Goal: Task Accomplishment & Management: Use online tool/utility

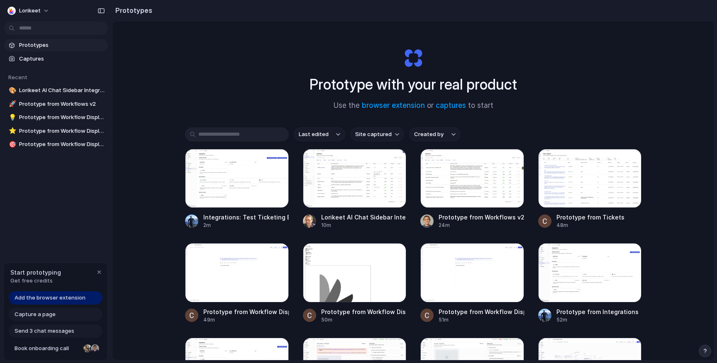
click at [22, 41] on span "Prototypes" at bounding box center [61, 45] width 85 height 8
click at [57, 301] on span "Add the browser extension" at bounding box center [50, 298] width 71 height 8
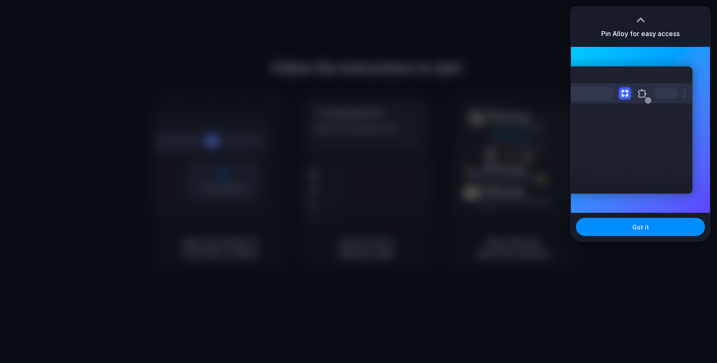
click at [634, 14] on div at bounding box center [640, 20] width 12 height 12
click at [641, 14] on div at bounding box center [640, 20] width 12 height 12
click at [641, 18] on div at bounding box center [640, 20] width 12 height 12
click at [610, 215] on div "Got it" at bounding box center [640, 227] width 139 height 28
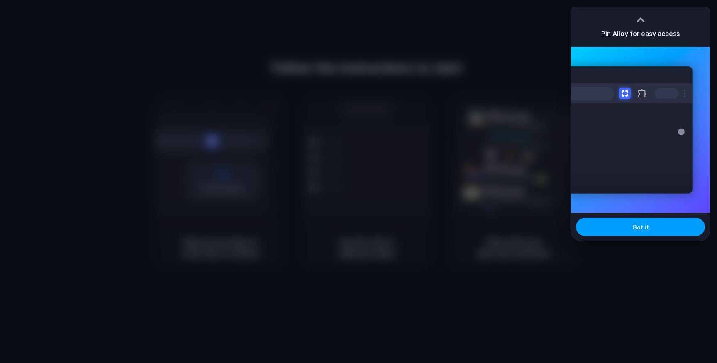
click at [610, 220] on button "Got it" at bounding box center [640, 227] width 129 height 18
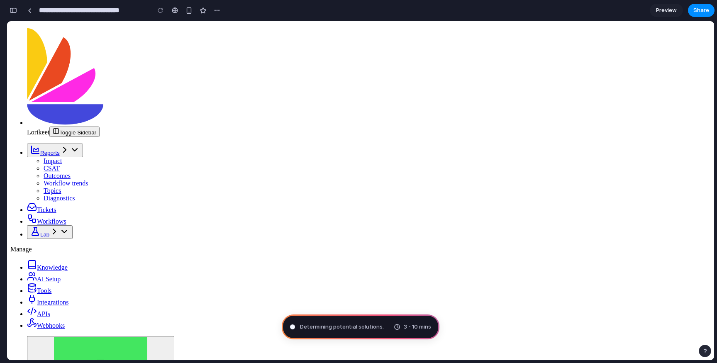
type input "**********"
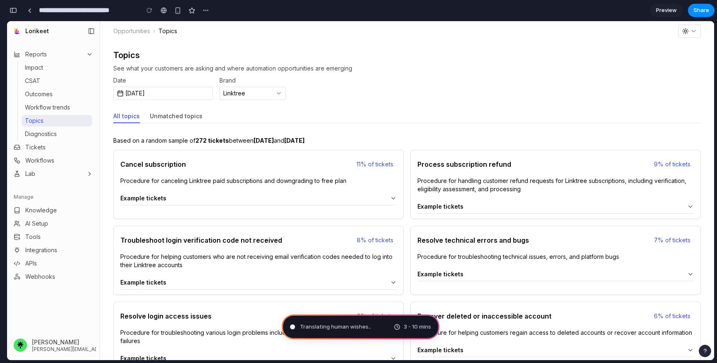
click at [671, 11] on span "Preview" at bounding box center [666, 10] width 21 height 8
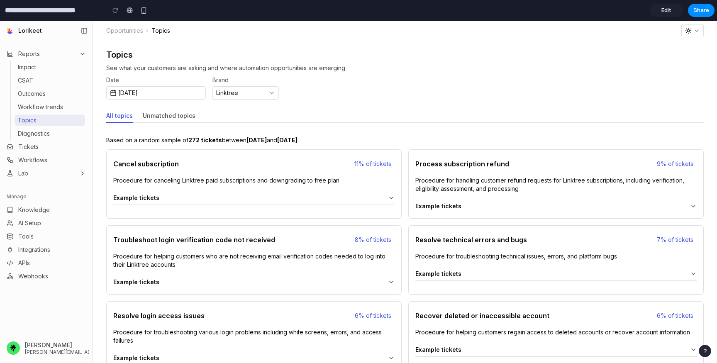
click at [671, 11] on link "Edit" at bounding box center [666, 10] width 33 height 13
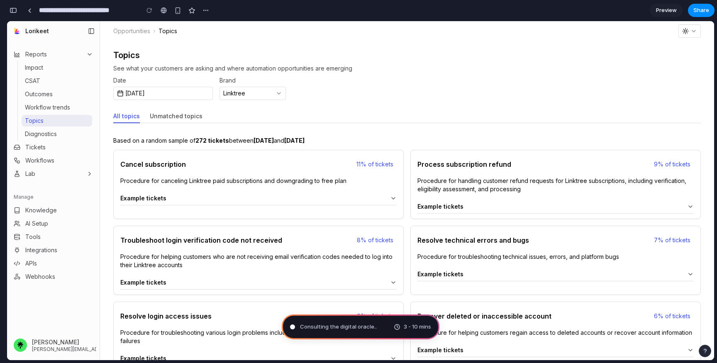
scroll to position [278, 0]
click at [530, 111] on div "All topics Unmatched topics" at bounding box center [407, 116] width 588 height 13
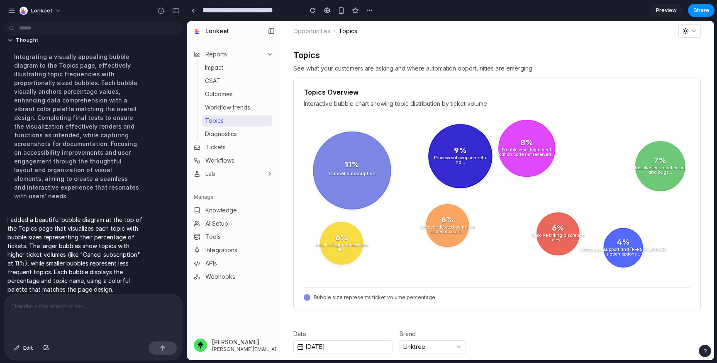
scroll to position [0, 0]
click at [442, 303] on div "Topics Overview Interactive bubble chart showing topic distribution by ticket v…" at bounding box center [496, 195] width 407 height 234
click at [444, 232] on text "ssible account ..." at bounding box center [447, 231] width 34 height 5
click at [686, 88] on h3 "Topics Overview" at bounding box center [497, 92] width 387 height 8
click at [368, 251] on icon "11 % Cancel subscription 9 % Process subscription refu nd ... 8 % Troubleshoot …" at bounding box center [497, 198] width 387 height 166
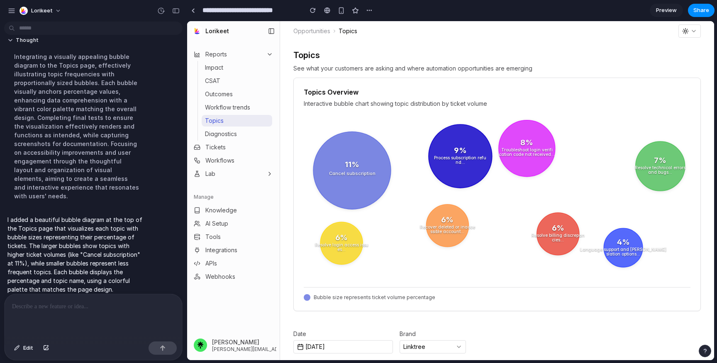
click at [342, 251] on text "es ..." at bounding box center [341, 249] width 8 height 5
click at [98, 302] on p at bounding box center [93, 307] width 163 height 10
